Goal: Transaction & Acquisition: Purchase product/service

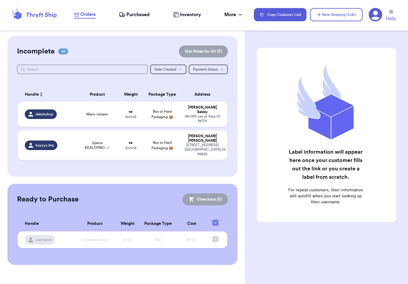
click at [115, 143] on td "Upena KEALOPIKO + 1" at bounding box center [97, 145] width 42 height 30
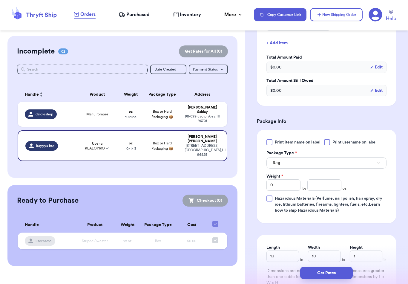
scroll to position [197, 0]
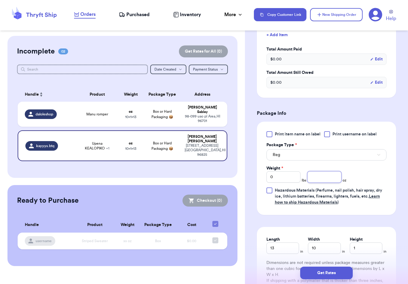
click at [329, 176] on input "number" at bounding box center [324, 176] width 34 height 11
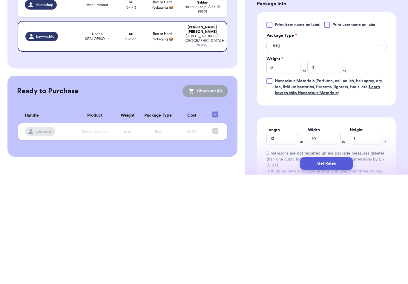
scroll to position [10, 0]
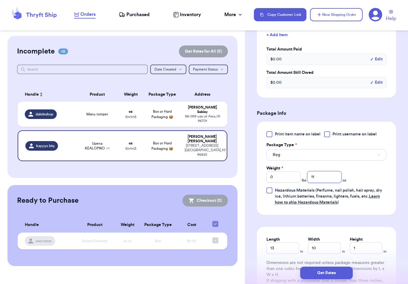
type input "11"
click at [339, 266] on button "Get Rates" at bounding box center [326, 272] width 53 height 13
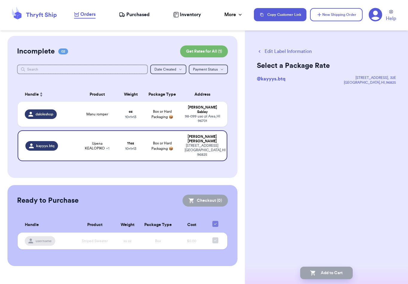
scroll to position [0, 0]
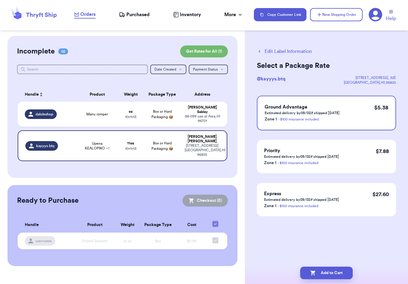
click at [112, 109] on td "Manu romper" at bounding box center [97, 113] width 42 height 25
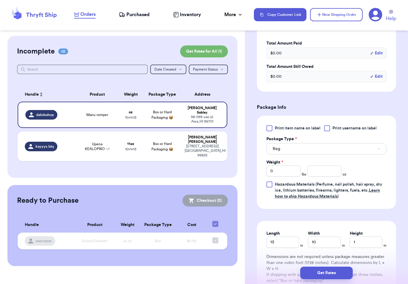
scroll to position [206, 0]
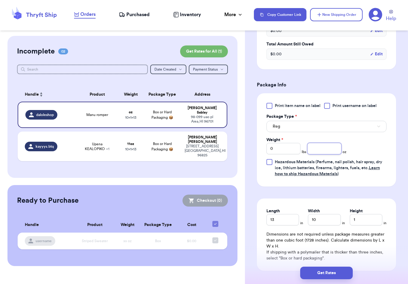
click at [329, 150] on input "number" at bounding box center [324, 148] width 34 height 11
type input "10"
click at [339, 266] on button "Get Rates" at bounding box center [326, 272] width 53 height 13
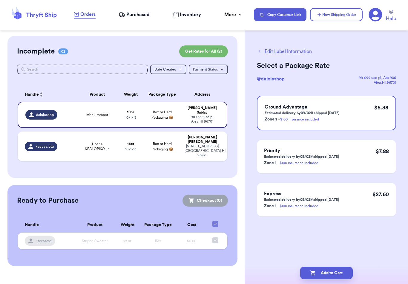
click at [342, 269] on button "Add to Cart" at bounding box center [326, 272] width 53 height 13
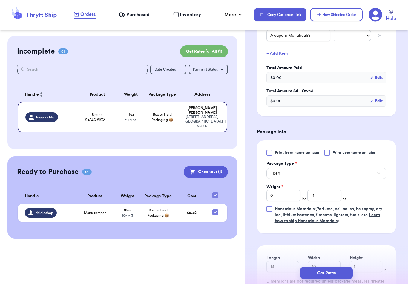
scroll to position [179, 0]
click at [344, 266] on button "Get Rates" at bounding box center [326, 272] width 53 height 13
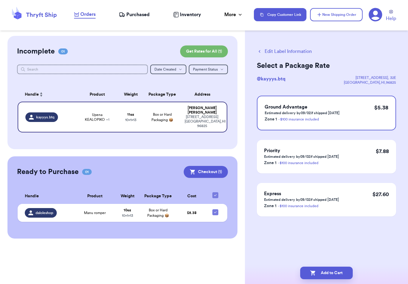
scroll to position [0, 0]
click at [341, 266] on button "Add to Cart" at bounding box center [326, 272] width 53 height 13
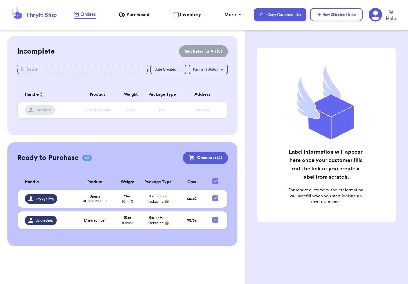
click at [208, 152] on button "Checkout ( 2 )" at bounding box center [205, 158] width 45 height 12
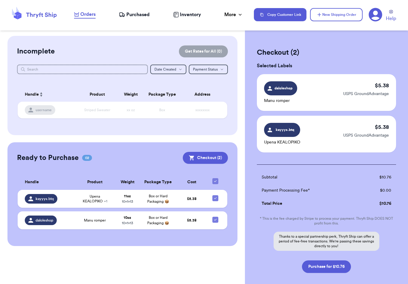
click at [334, 267] on button "Purchase for $10.76" at bounding box center [326, 266] width 49 height 13
checkbox input "false"
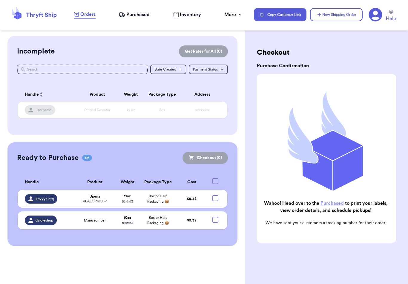
checkbox input "true"
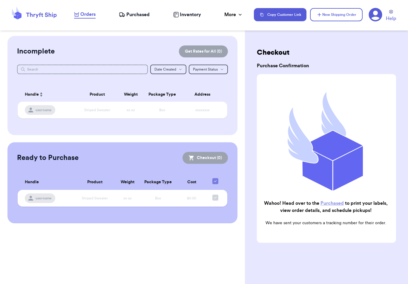
click at [139, 14] on span "Purchased" at bounding box center [137, 14] width 23 height 7
